Goal: Complete application form

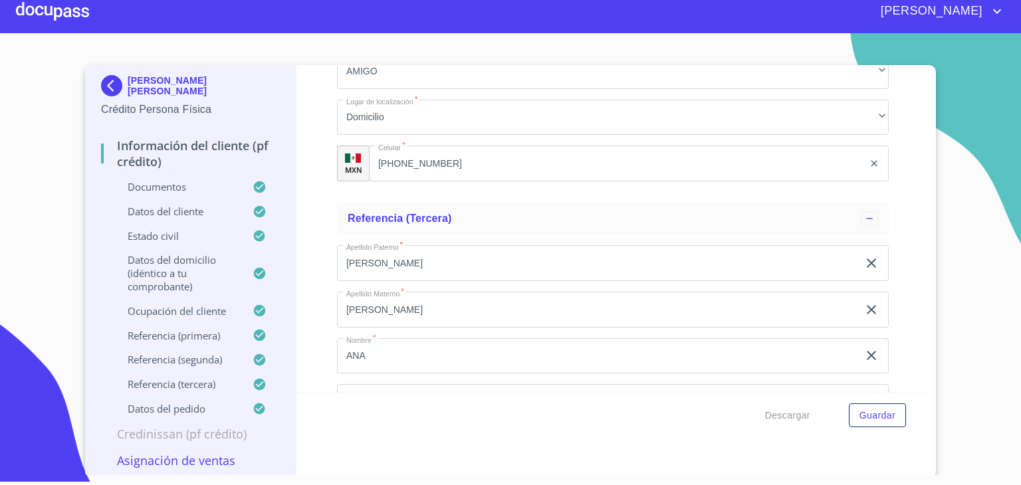
scroll to position [1178, 0]
click at [56, 10] on div at bounding box center [52, 11] width 73 height 43
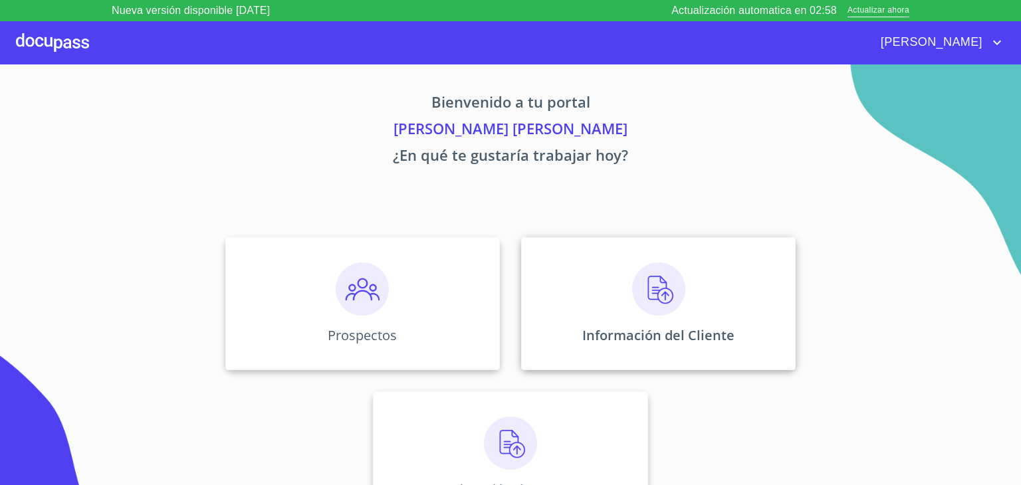
click at [650, 294] on img at bounding box center [658, 288] width 53 height 53
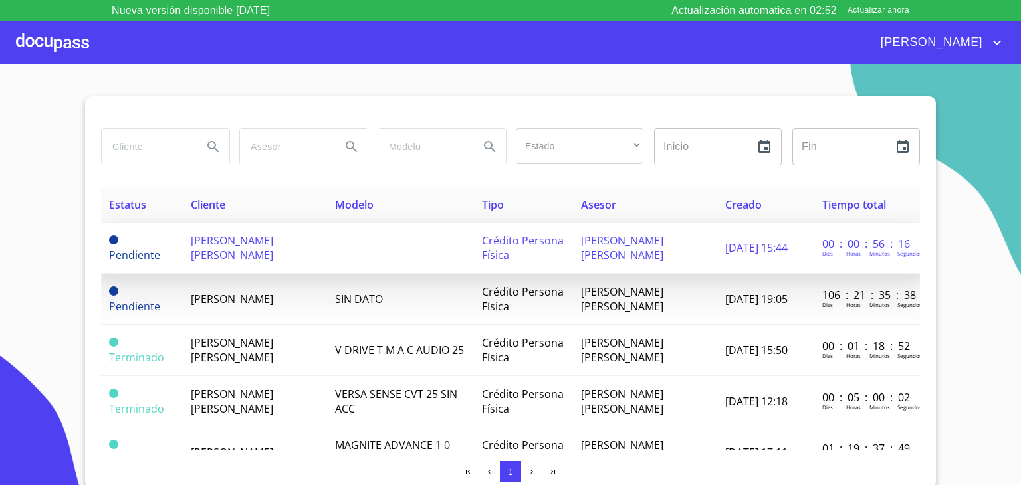
click at [236, 249] on span "[PERSON_NAME]" at bounding box center [232, 247] width 82 height 29
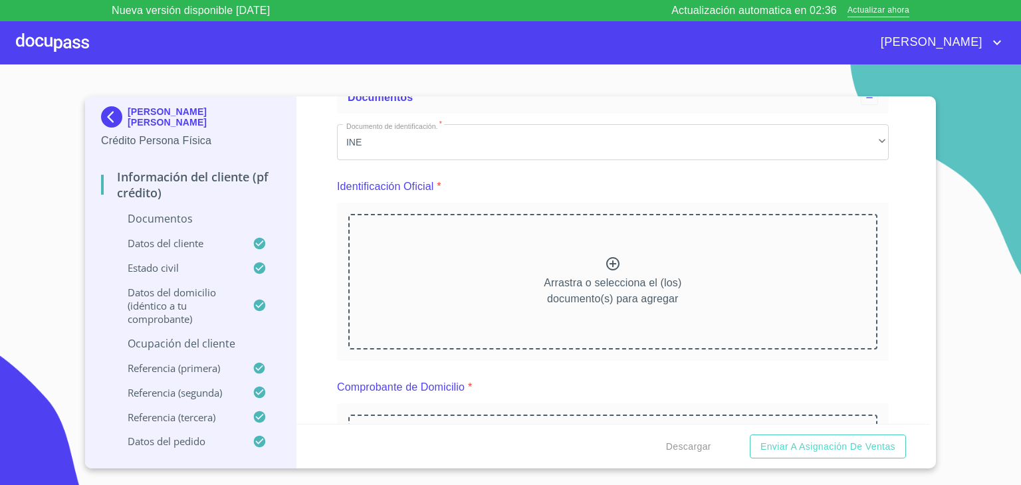
scroll to position [112, 0]
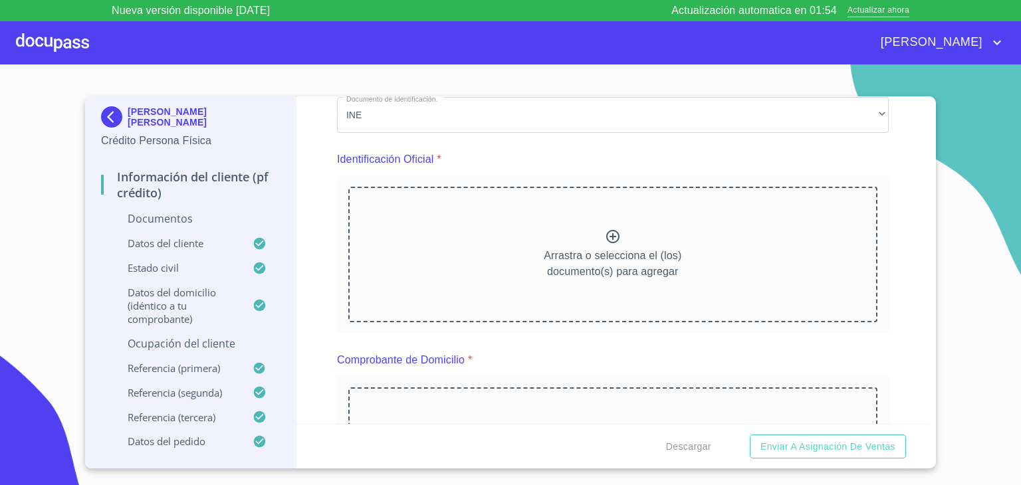
click at [605, 229] on icon at bounding box center [613, 237] width 16 height 16
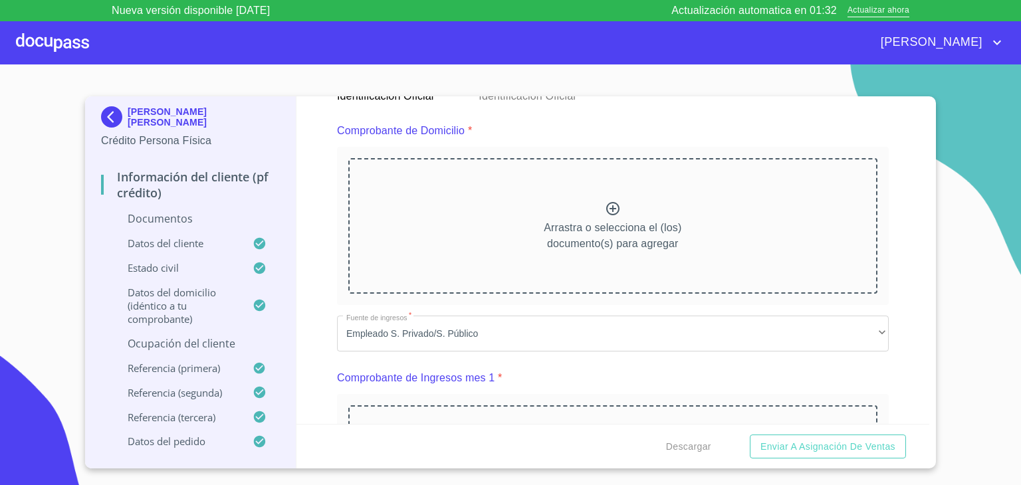
scroll to position [684, 0]
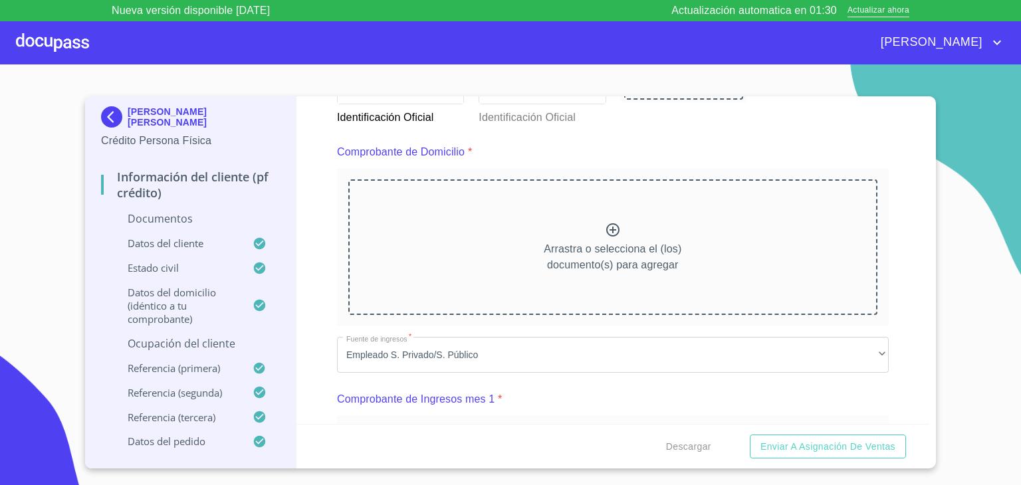
click at [600, 218] on div "Arrastra o selecciona el (los) documento(s) para agregar" at bounding box center [612, 247] width 529 height 136
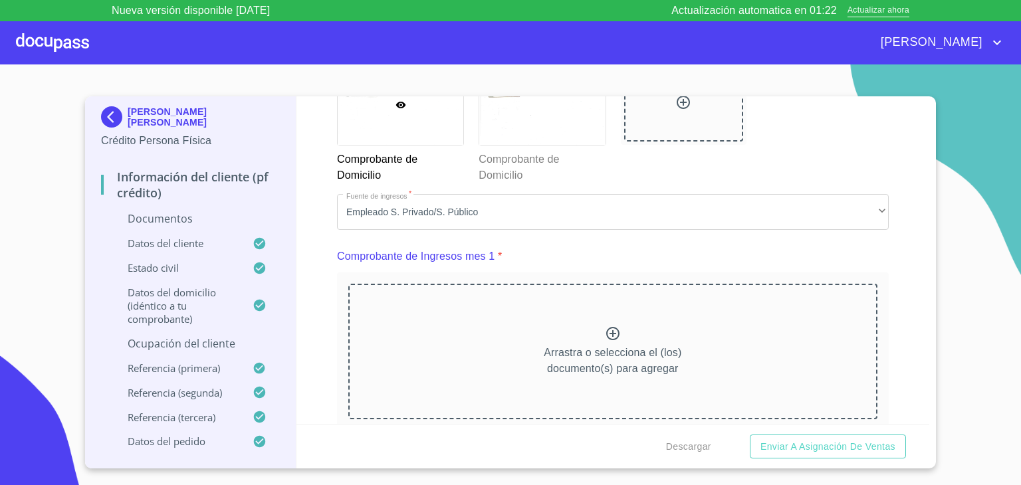
scroll to position [1209, 0]
click at [573, 333] on div "Arrastra o selecciona el (los) documento(s) para agregar" at bounding box center [612, 351] width 529 height 136
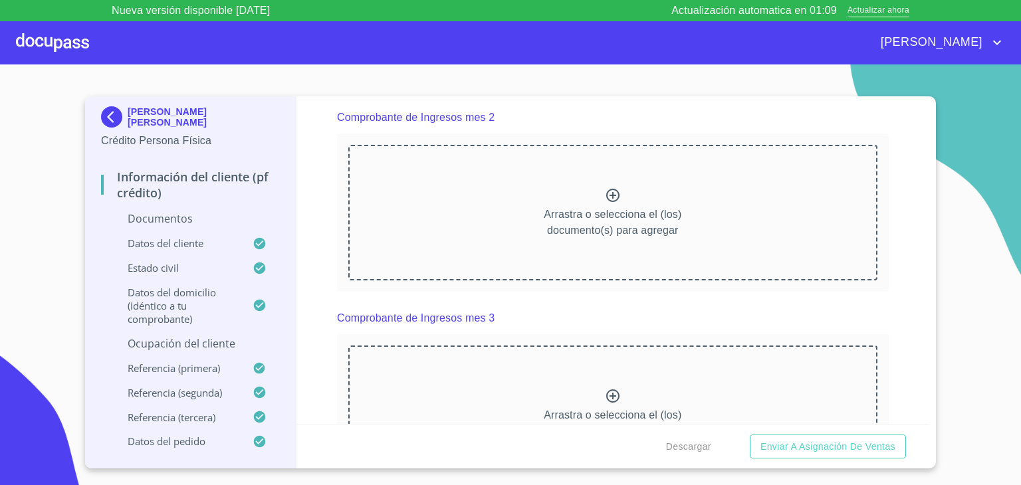
scroll to position [1914, 0]
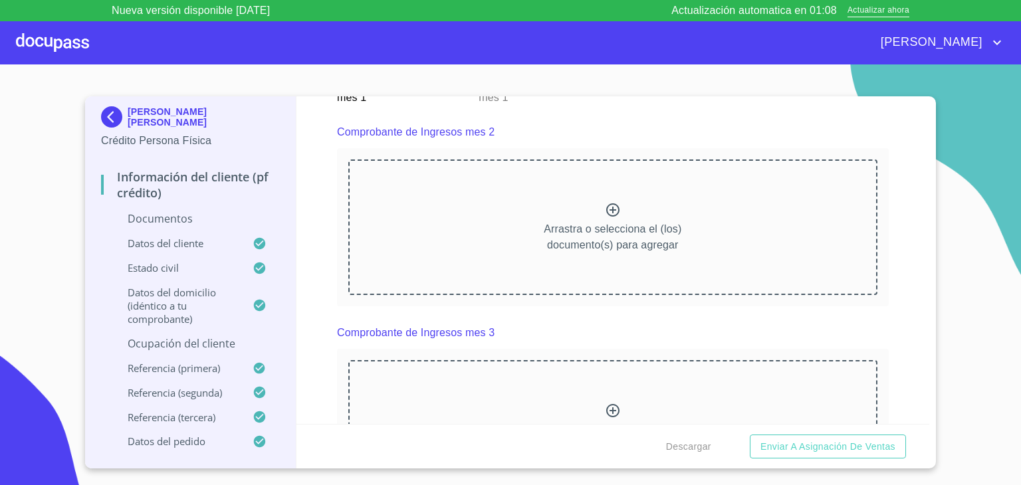
click at [608, 161] on div "Arrastra o selecciona el (los) documento(s) para agregar" at bounding box center [612, 227] width 529 height 136
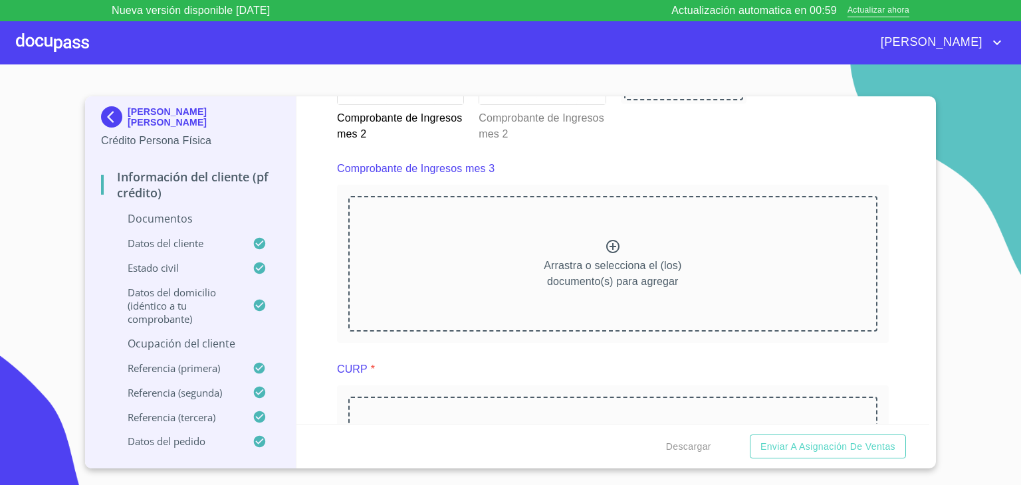
scroll to position [2464, 0]
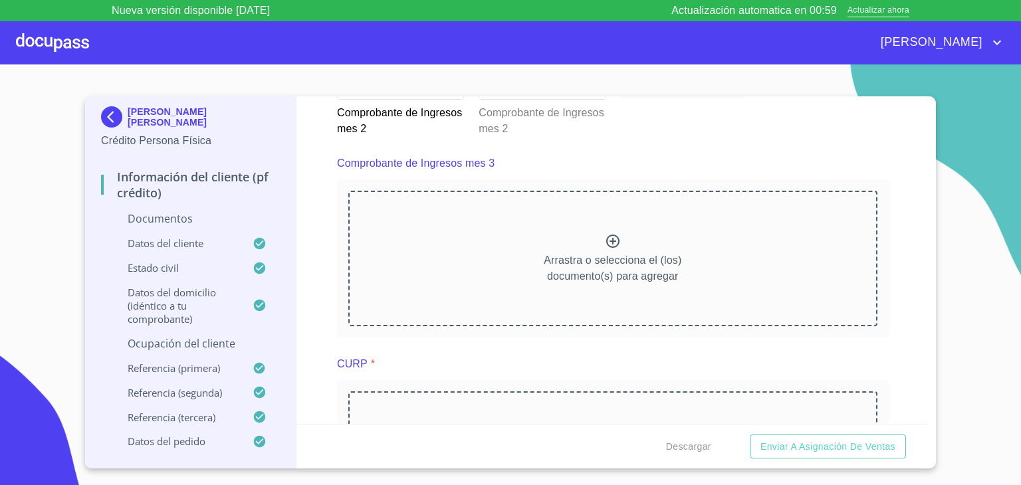
click at [605, 233] on icon at bounding box center [613, 241] width 16 height 16
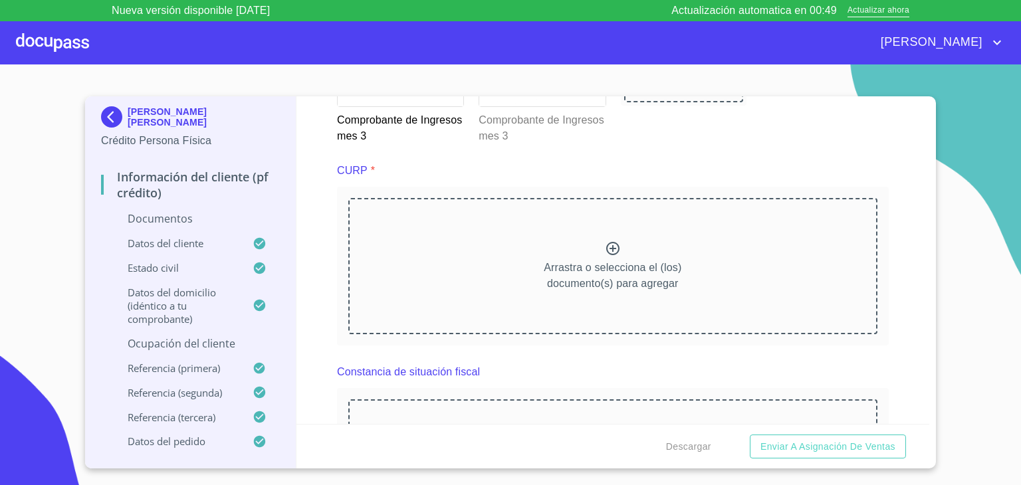
scroll to position [3046, 0]
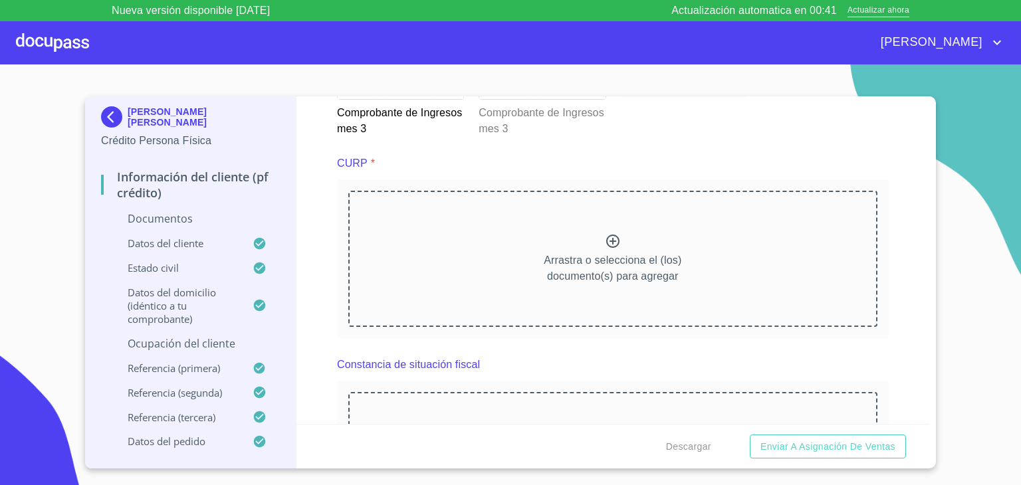
click at [167, 246] on p "Datos del cliente" at bounding box center [177, 243] width 152 height 13
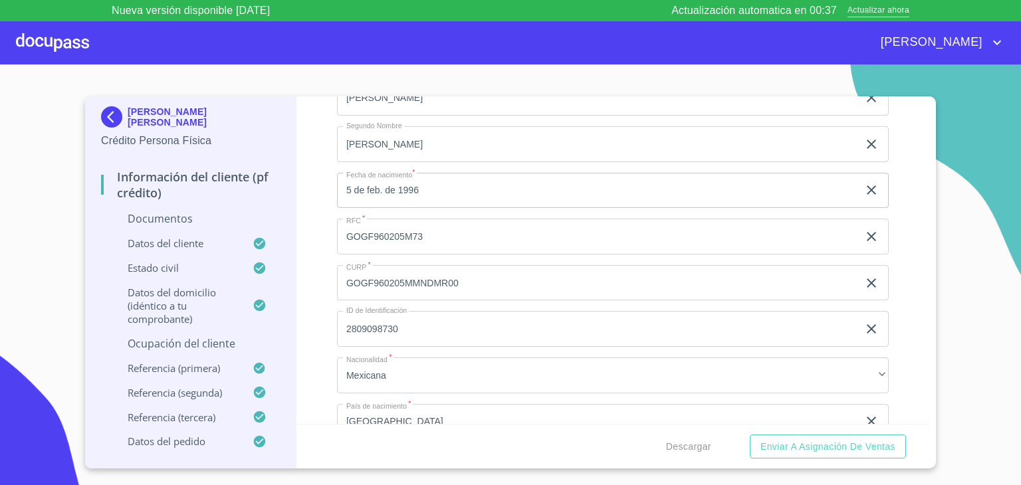
scroll to position [263, 0]
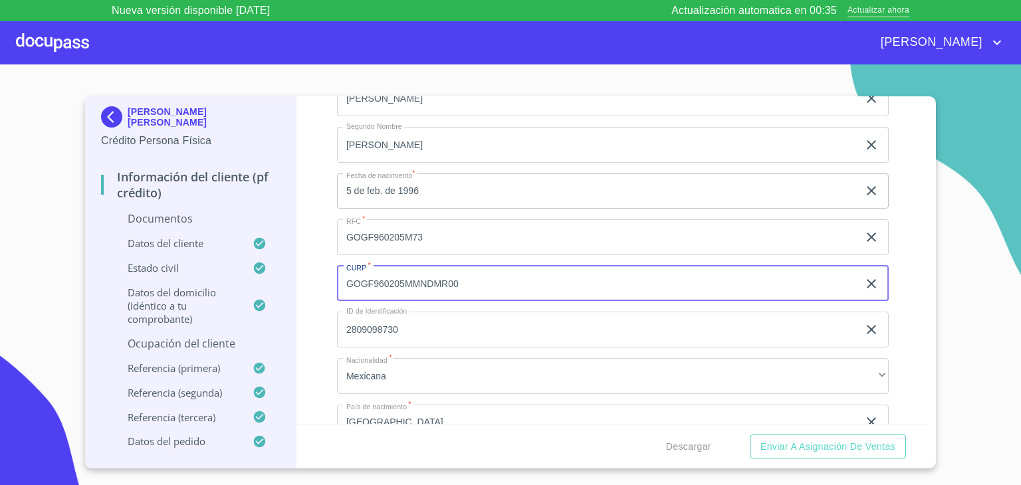
drag, startPoint x: 478, startPoint y: 281, endPoint x: 340, endPoint y: 274, distance: 138.4
click at [340, 274] on input "GOGF960205MMNDMR00" at bounding box center [597, 284] width 521 height 36
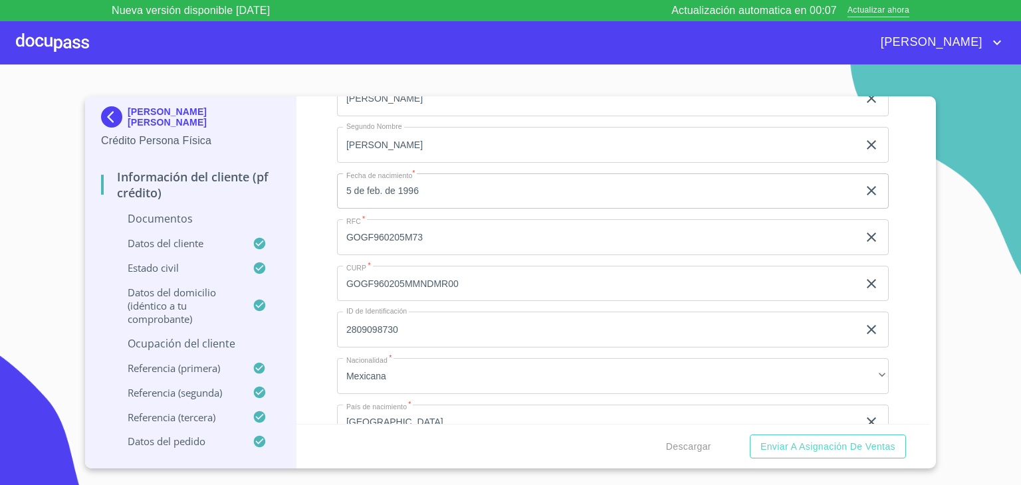
scroll to position [0, 0]
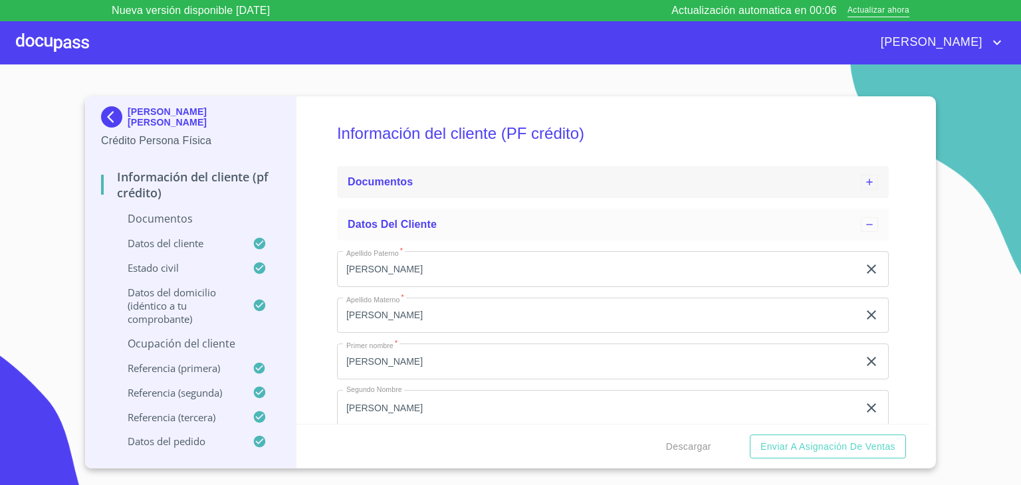
click at [408, 181] on span "Documentos" at bounding box center [380, 181] width 65 height 11
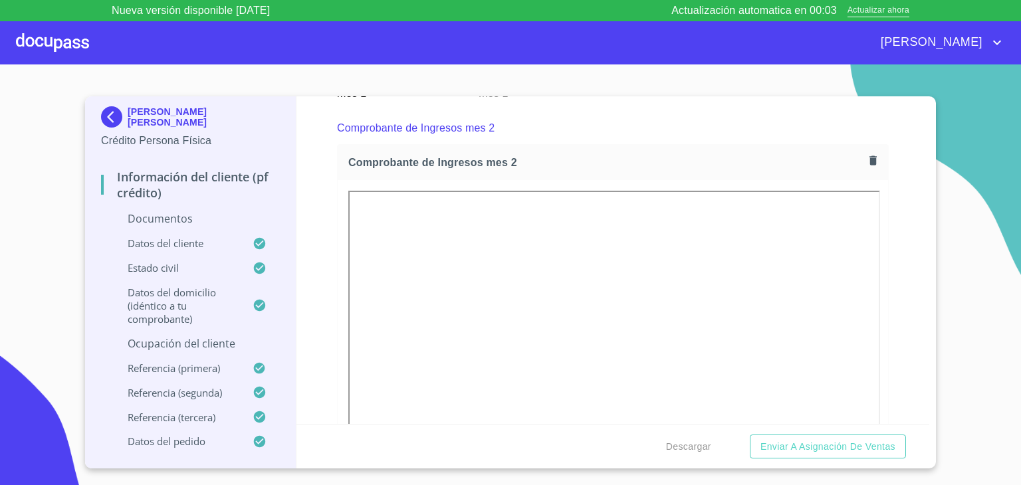
scroll to position [1922, 0]
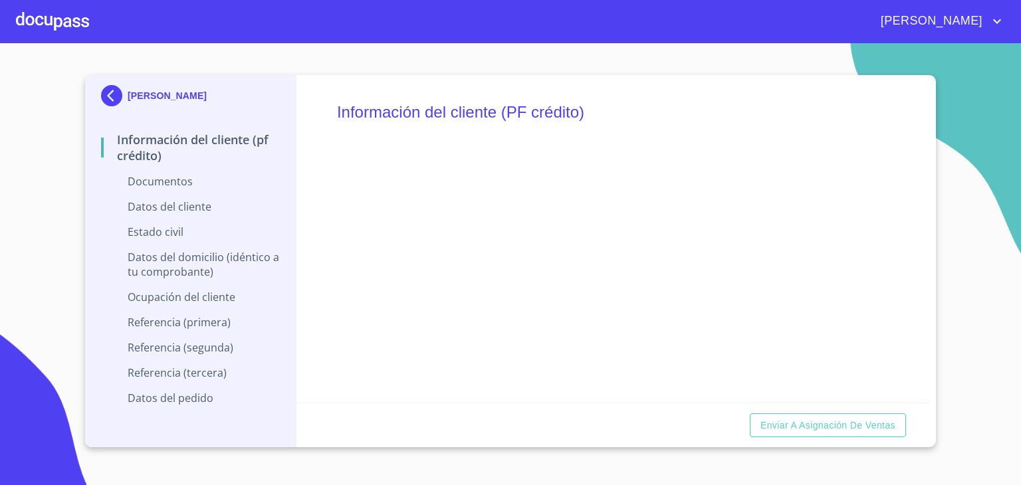
click at [538, 62] on section "[PERSON_NAME] Información del cliente (PF crédito) Documentos Datos del cliente…" at bounding box center [510, 264] width 1021 height 442
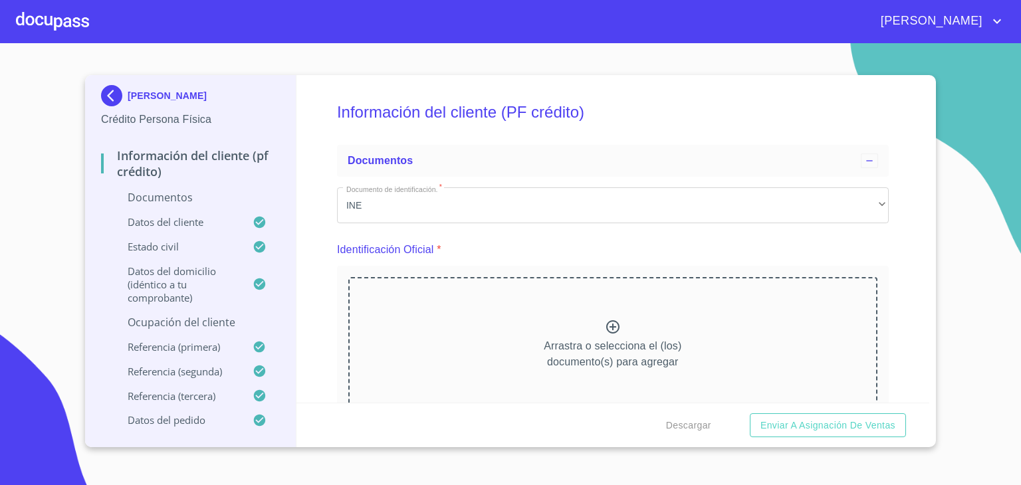
click at [154, 203] on p "Documentos" at bounding box center [190, 197] width 179 height 15
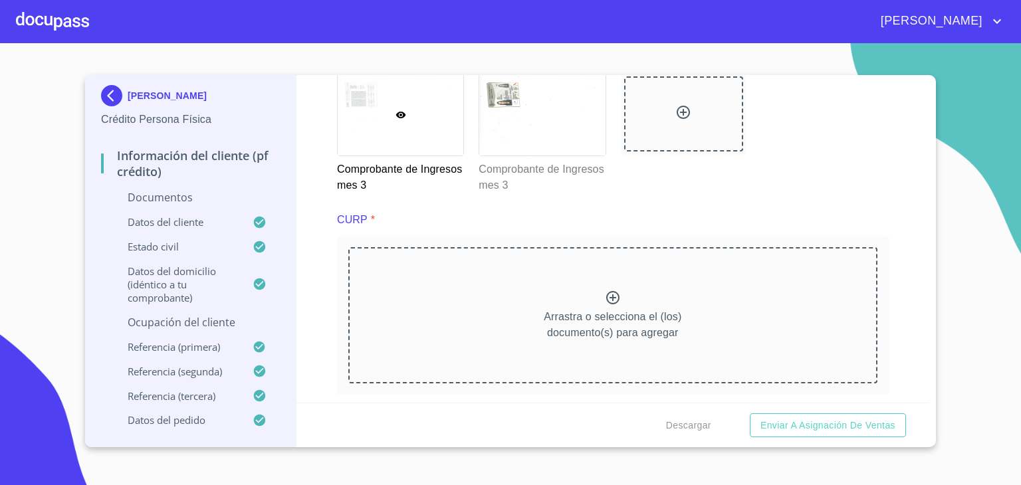
scroll to position [2966, 0]
click at [606, 299] on icon at bounding box center [612, 299] width 13 height 13
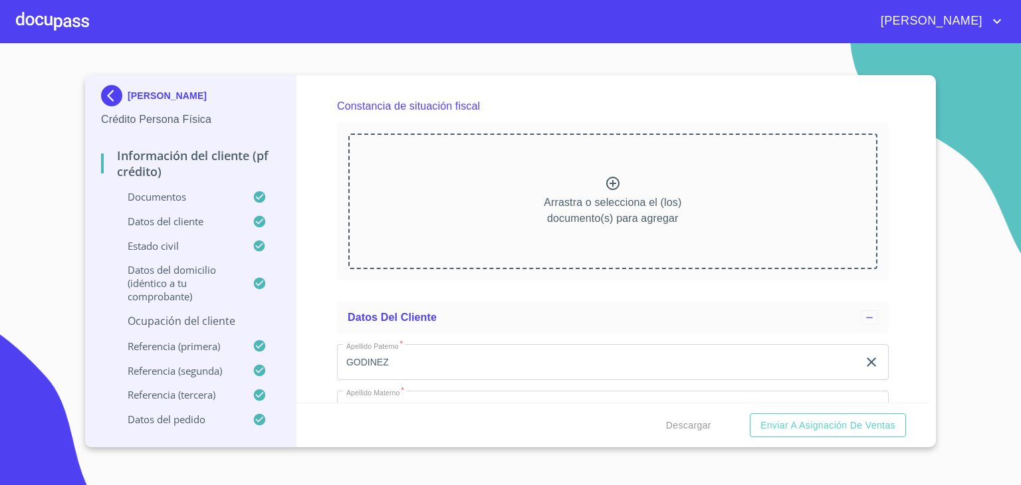
scroll to position [3647, 0]
click at [606, 179] on icon at bounding box center [613, 184] width 16 height 16
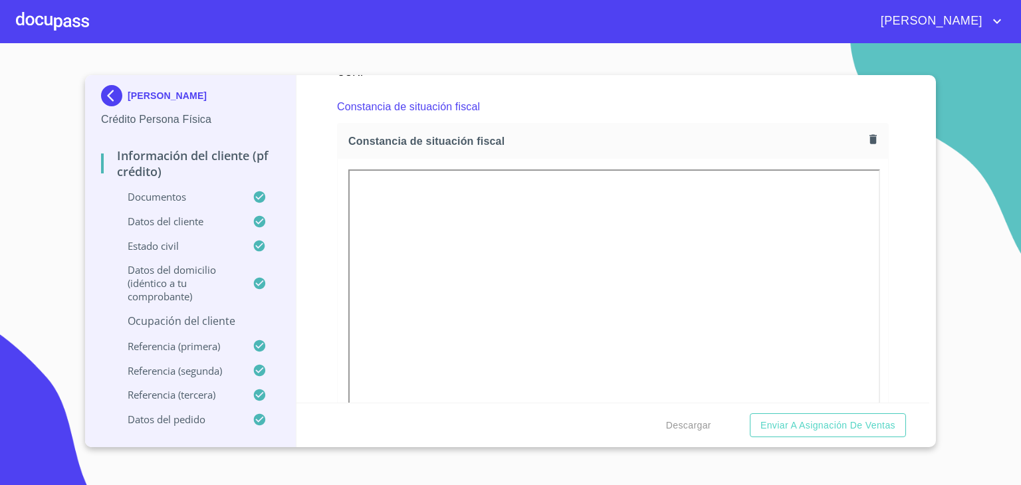
scroll to position [4001, 0]
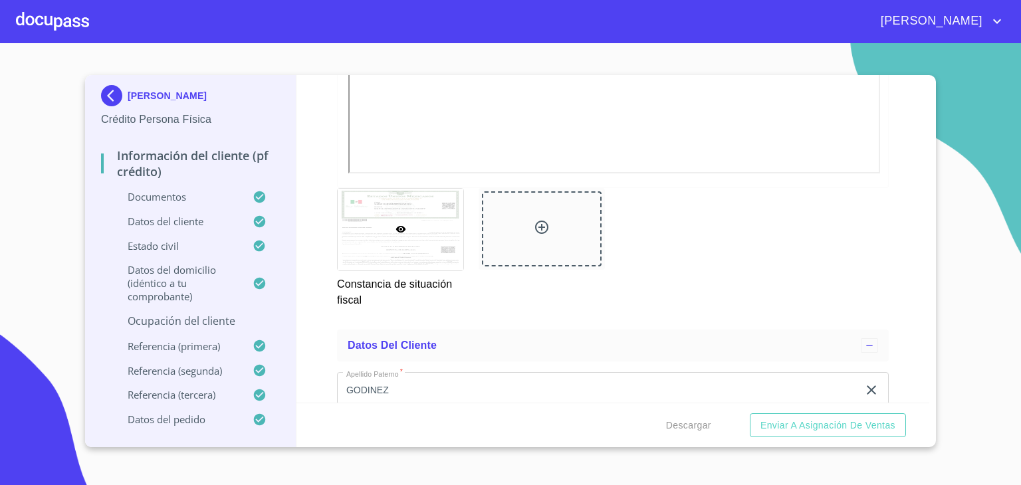
click at [215, 320] on p "Ocupación del Cliente" at bounding box center [190, 321] width 179 height 15
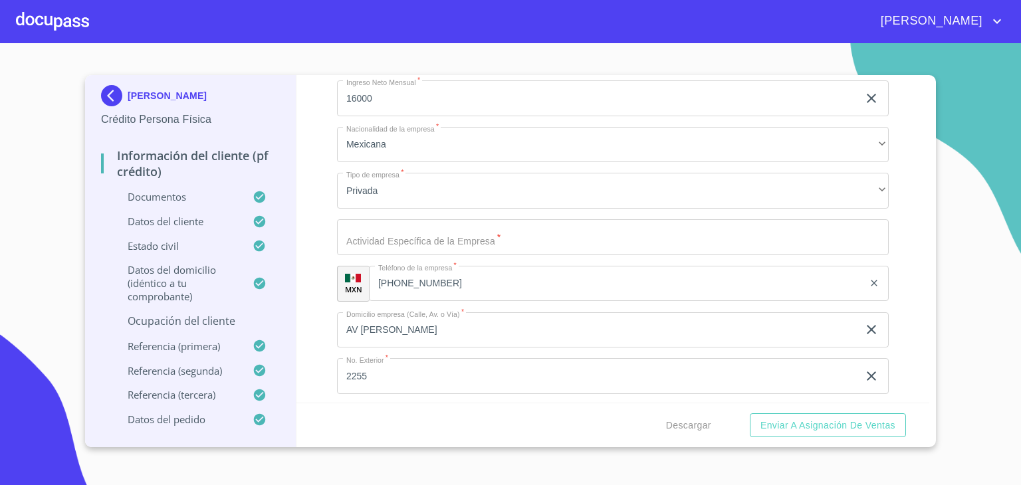
scroll to position [501, 0]
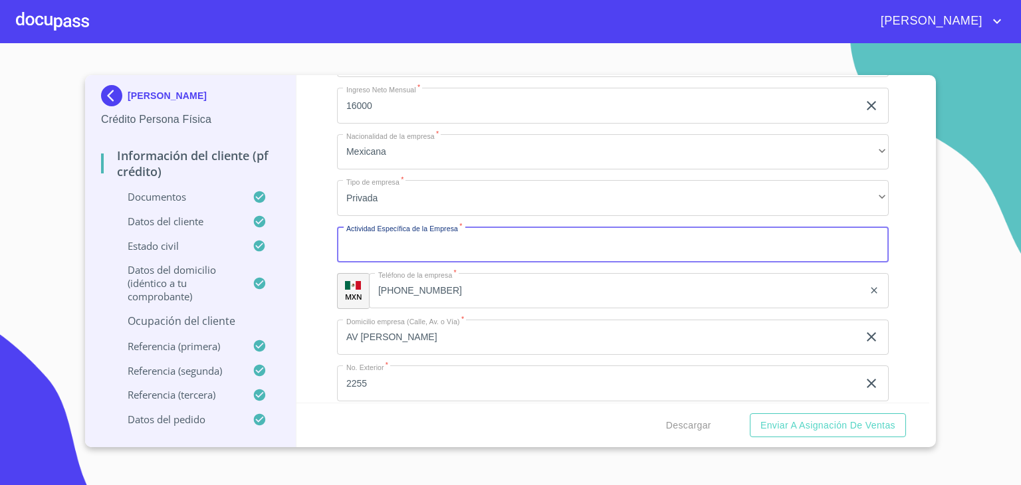
click at [486, 253] on input "Ocupación   *" at bounding box center [613, 245] width 552 height 36
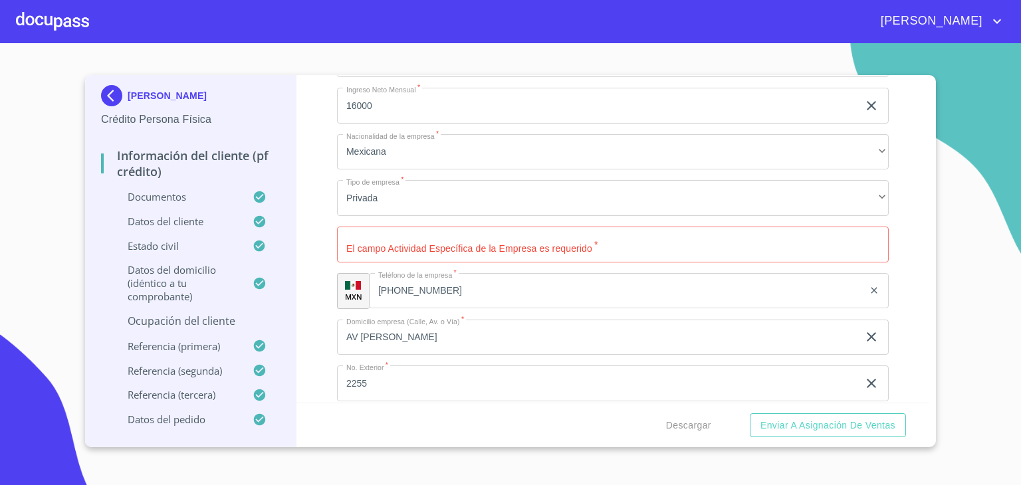
click at [3, 150] on section "[PERSON_NAME] Crédito Persona Física Información del cliente (PF crédito) Docum…" at bounding box center [510, 264] width 1021 height 442
click at [527, 243] on input "Ocupación   *" at bounding box center [613, 245] width 552 height 36
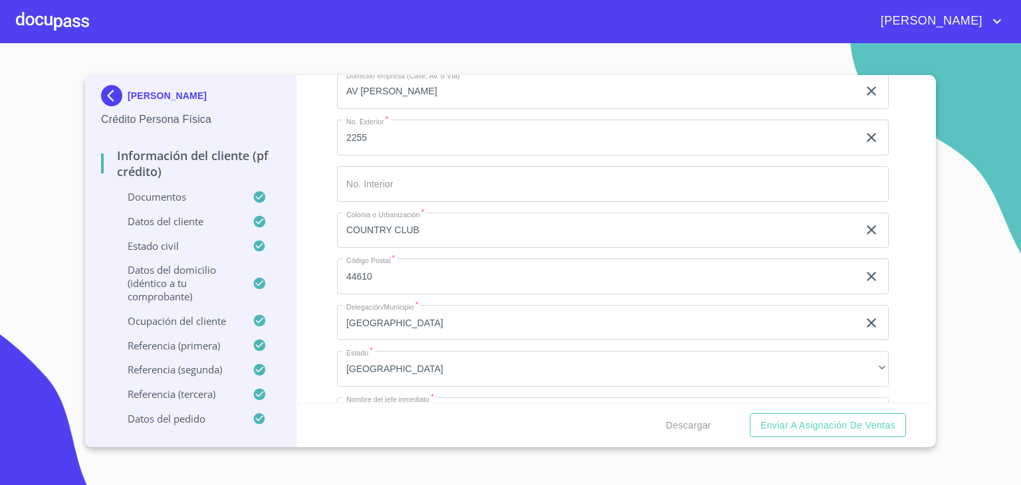
scroll to position [748, 0]
type input "EDICIO DE PERIODICOS INTEGRADA CON LA IMPRESION"
click at [805, 420] on span "Enviar a Asignación de Ventas" at bounding box center [827, 425] width 135 height 17
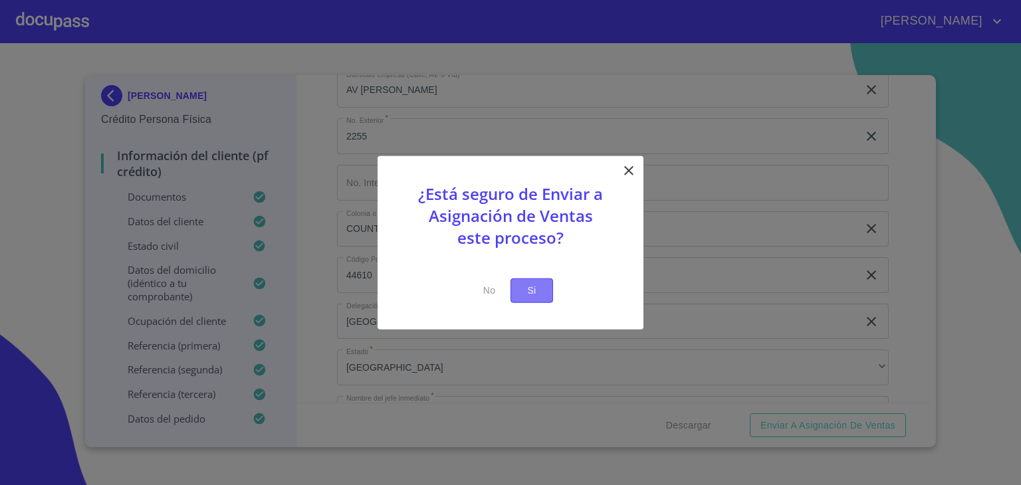
click at [532, 290] on span "Si" at bounding box center [531, 290] width 21 height 17
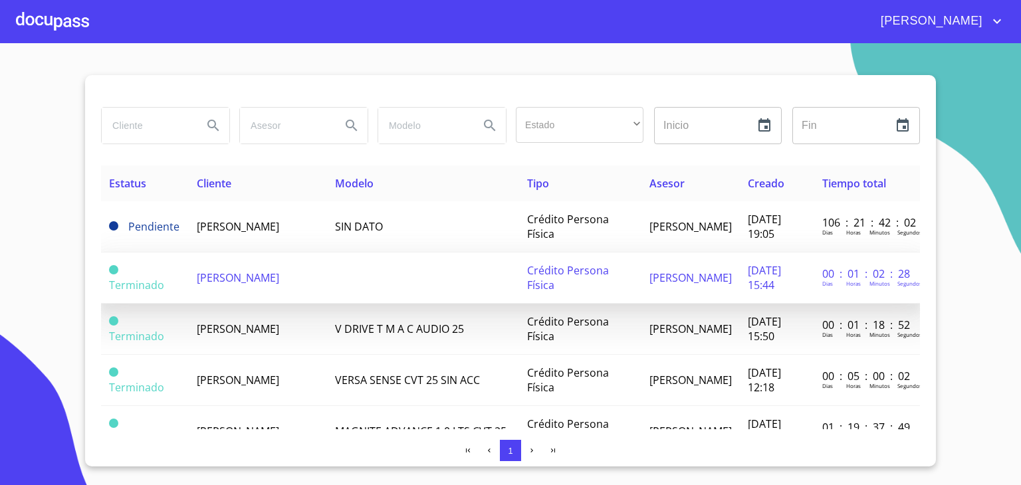
click at [222, 278] on span "[PERSON_NAME]" at bounding box center [238, 277] width 82 height 15
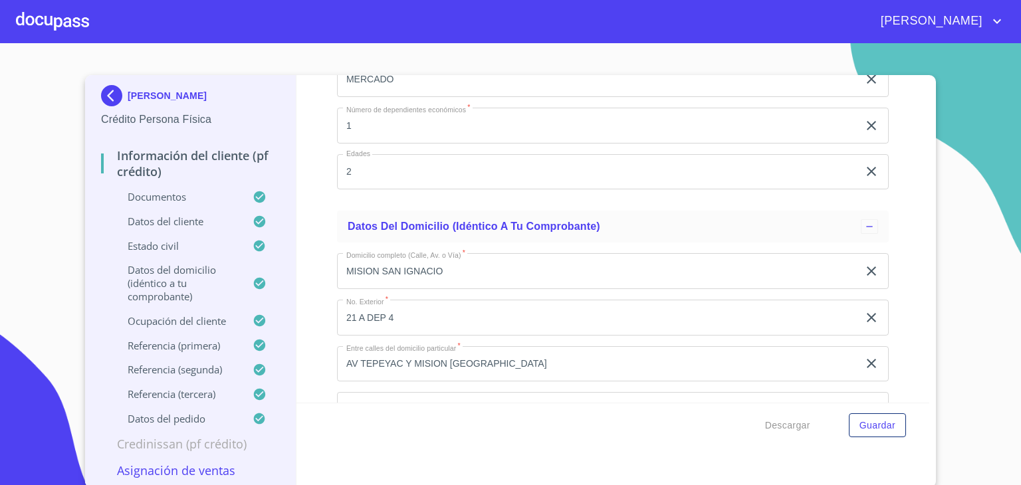
scroll to position [5170, 0]
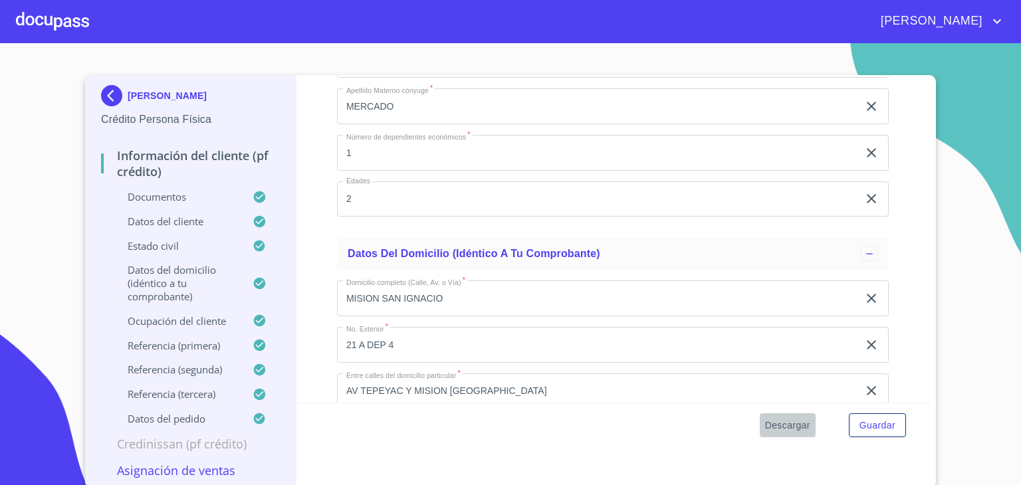
click at [789, 422] on span "Descargar" at bounding box center [787, 425] width 45 height 17
